Goal: Answer question/provide support: Share knowledge or assist other users

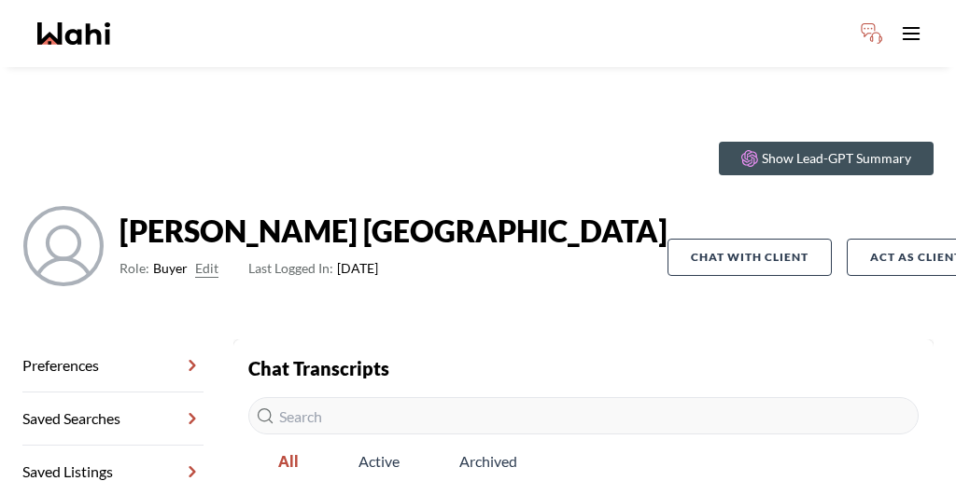
scroll to position [58, 0]
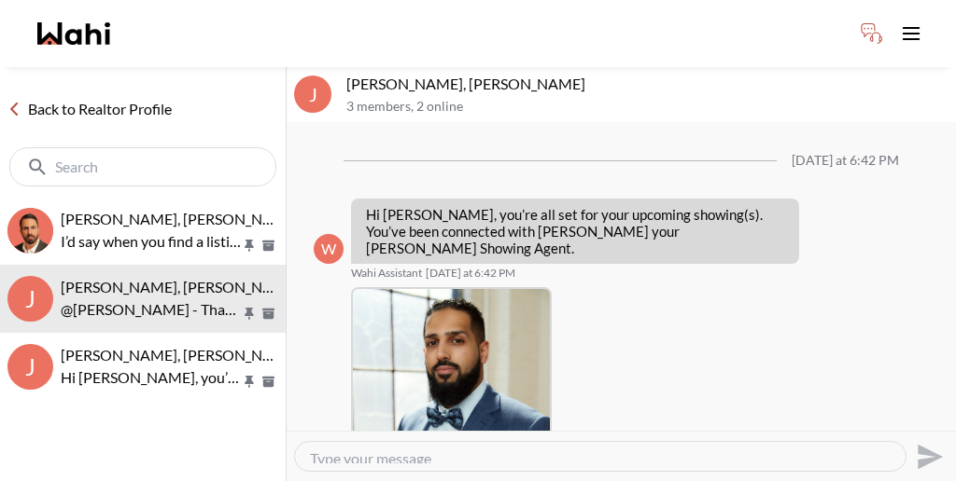
scroll to position [988, 0]
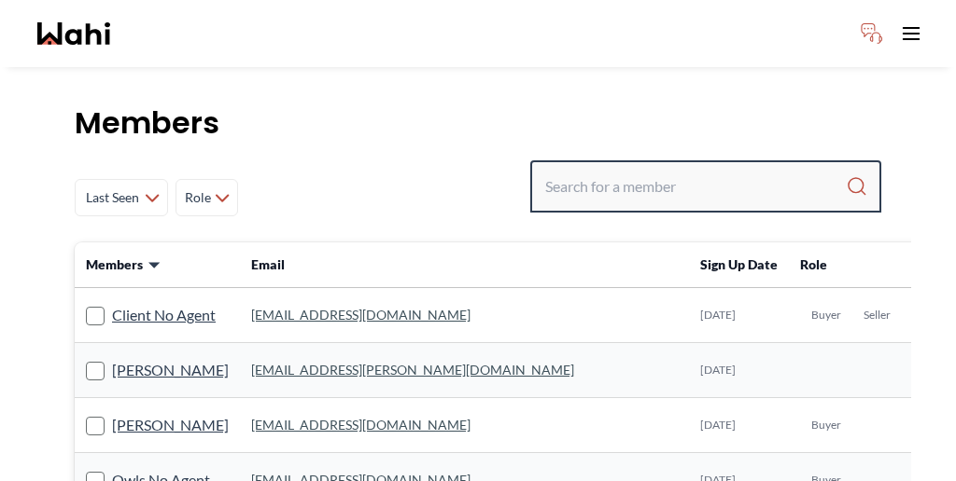
click at [663, 170] on input "Search input" at bounding box center [695, 187] width 300 height 34
type input "a"
paste input "🔥 EVENT 5: “The Four That Were One” Theme: Revelation of the Soulstones’ unity …"
type input "🔥 EVENT 5: “The Four That Were One” Theme: Revelation of the Soulstones’ unity …"
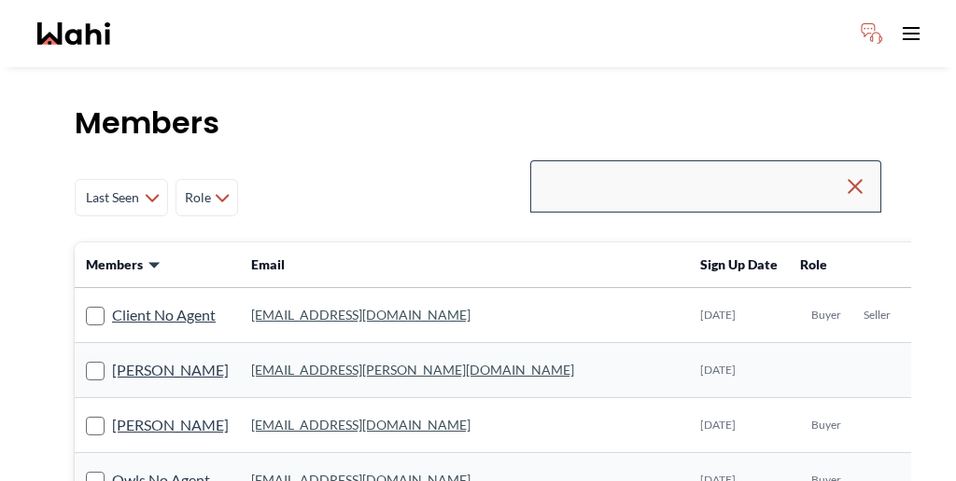
scroll to position [0, 0]
click at [881, 160] on div at bounding box center [705, 186] width 351 height 52
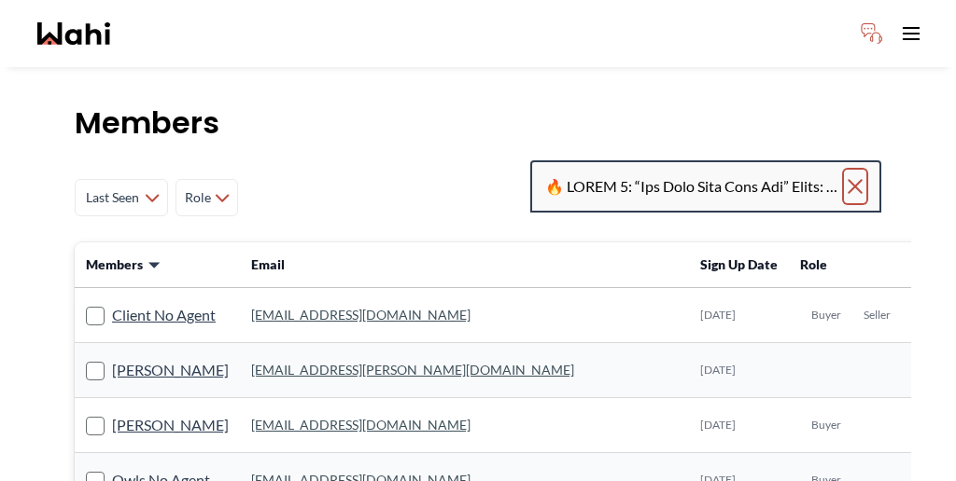
click at [861, 180] on icon "Clear search" at bounding box center [854, 186] width 13 height 13
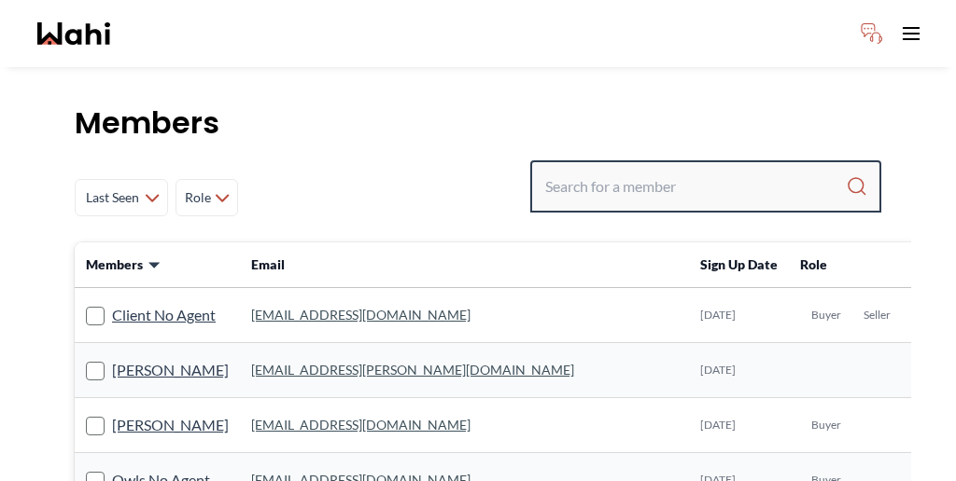
click at [710, 170] on input "Search input" at bounding box center [695, 187] width 300 height 34
type input "asad"
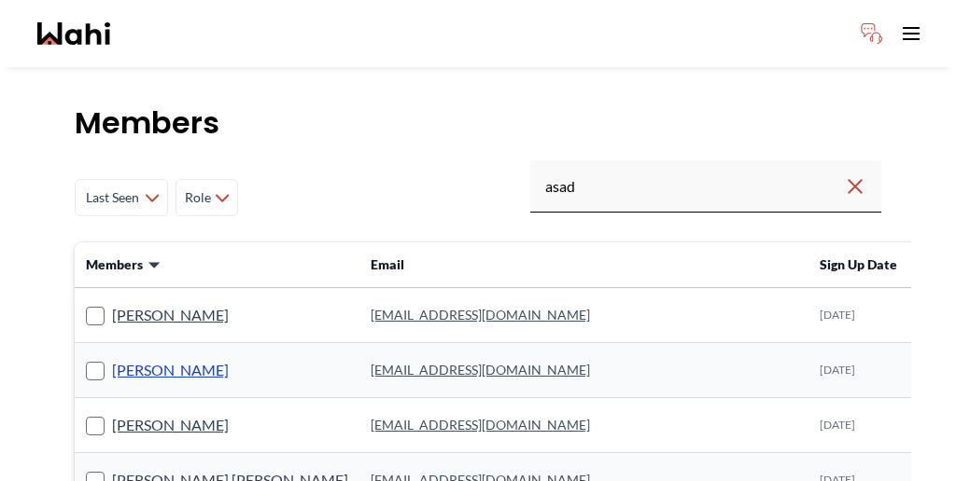
click at [133, 358] on link "Asad Abaid" at bounding box center [170, 370] width 117 height 24
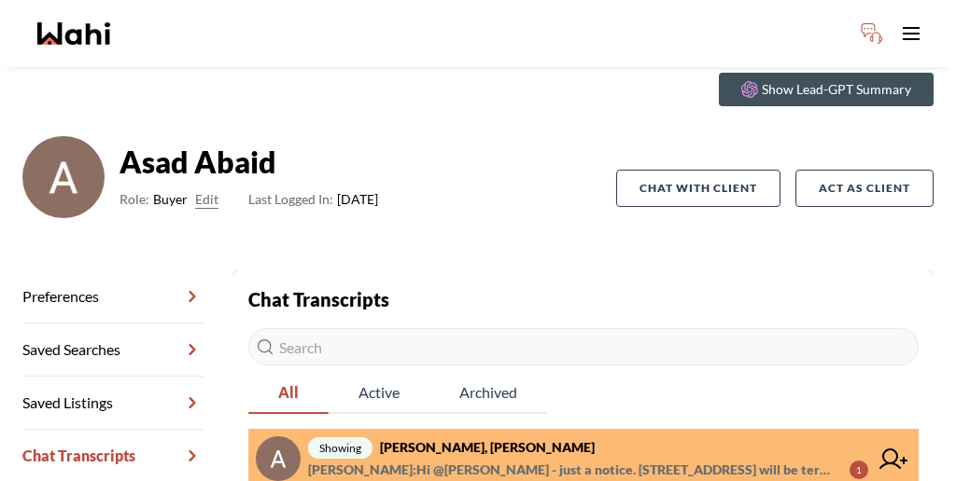
scroll to position [72, 0]
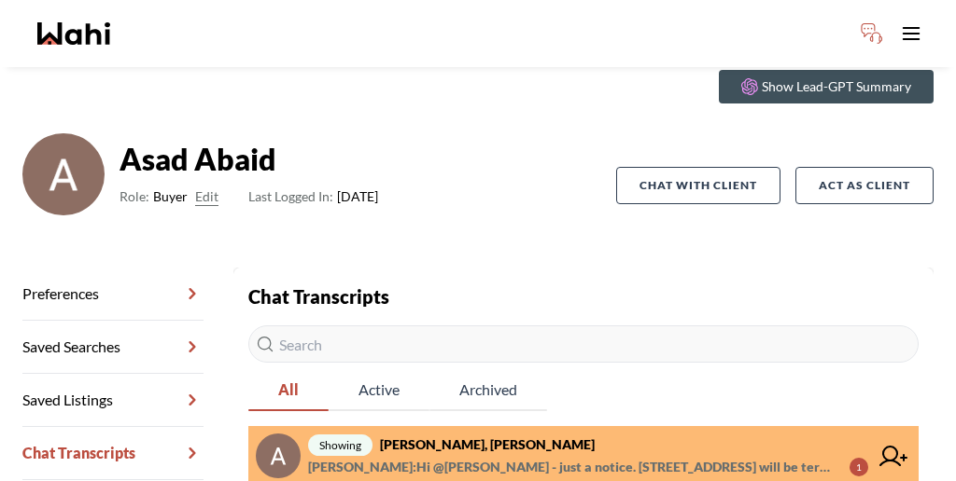
click at [498, 456] on span "Faraz Azam : Hi @Asad Abaid - just a notice. 950 Portage Parkway #Unit 811 will…" at bounding box center [571, 467] width 526 height 22
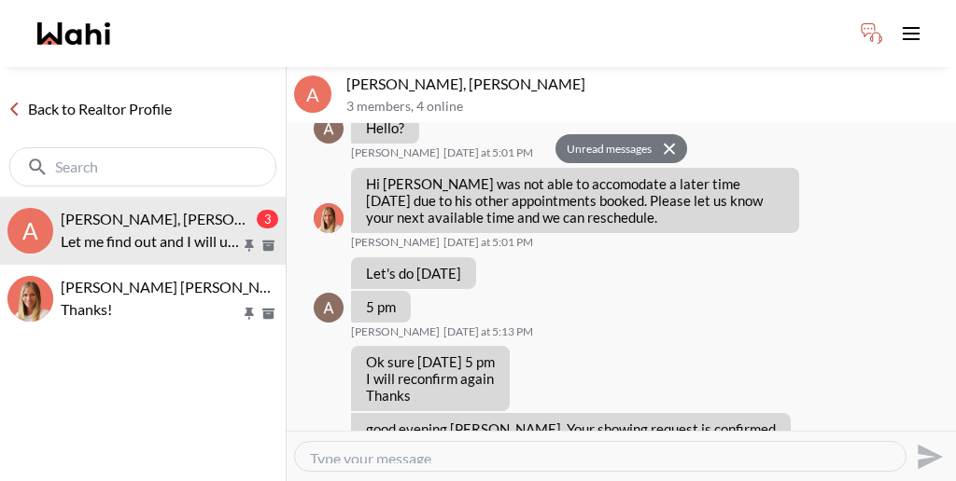
scroll to position [1446, 0]
